Goal: Task Accomplishment & Management: Use online tool/utility

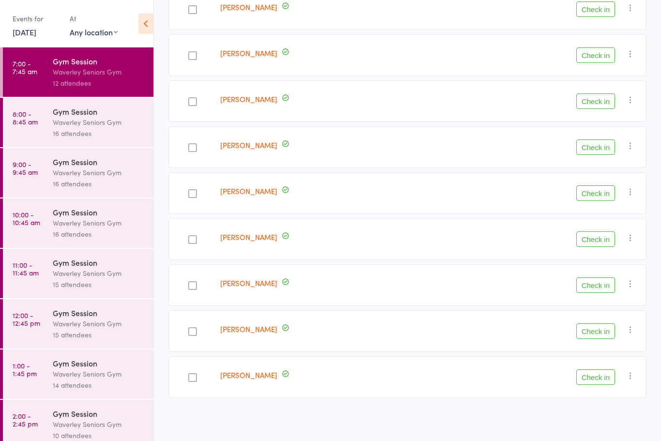
click at [93, 113] on div "Gym Session" at bounding box center [99, 111] width 92 height 11
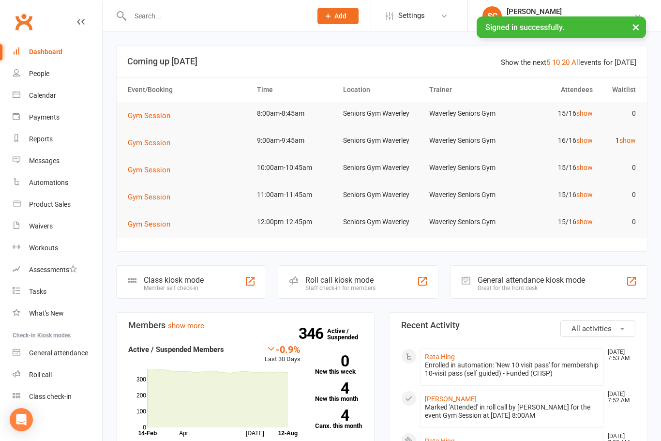
click at [40, 371] on div "Roll call" at bounding box center [40, 374] width 23 height 8
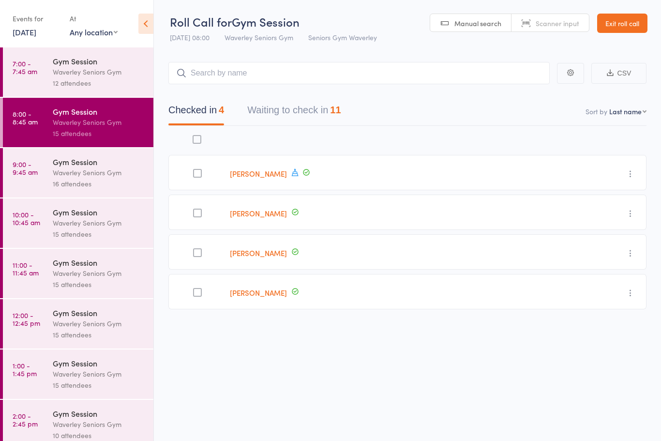
click at [329, 119] on button "Waiting to check in 11" at bounding box center [293, 113] width 93 height 26
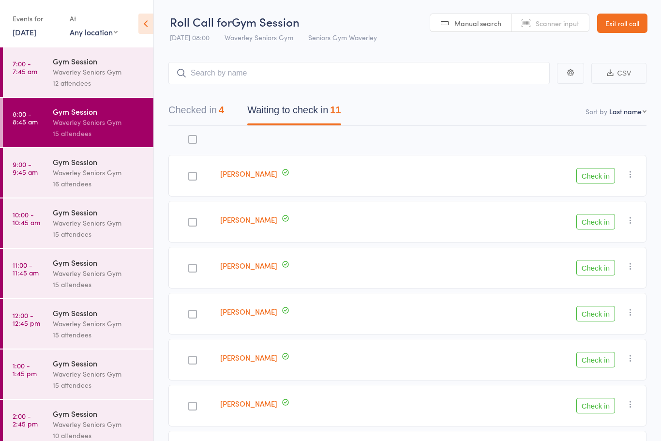
click at [146, 19] on icon at bounding box center [145, 24] width 15 height 20
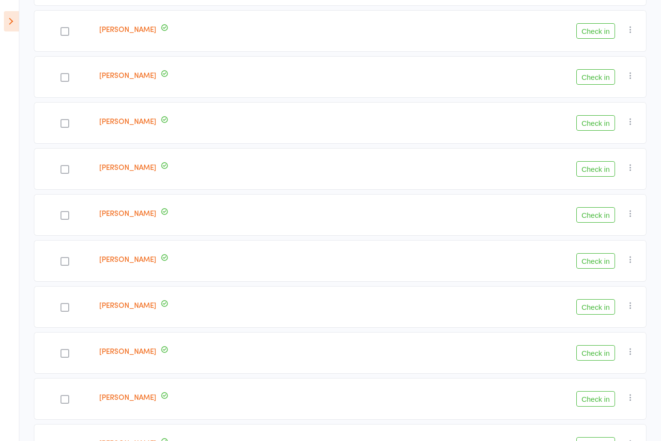
scroll to position [227, 0]
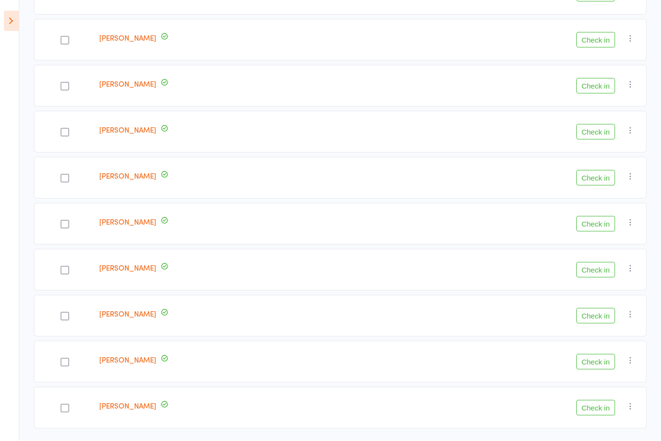
click at [594, 313] on button "Check in" at bounding box center [595, 315] width 39 height 15
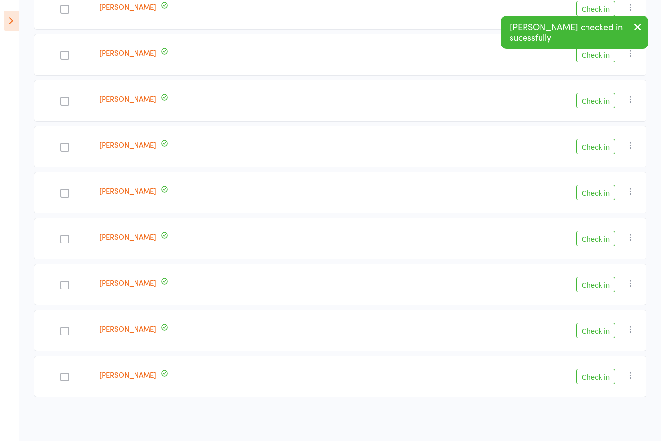
scroll to position [181, 0]
